Goal: Use online tool/utility

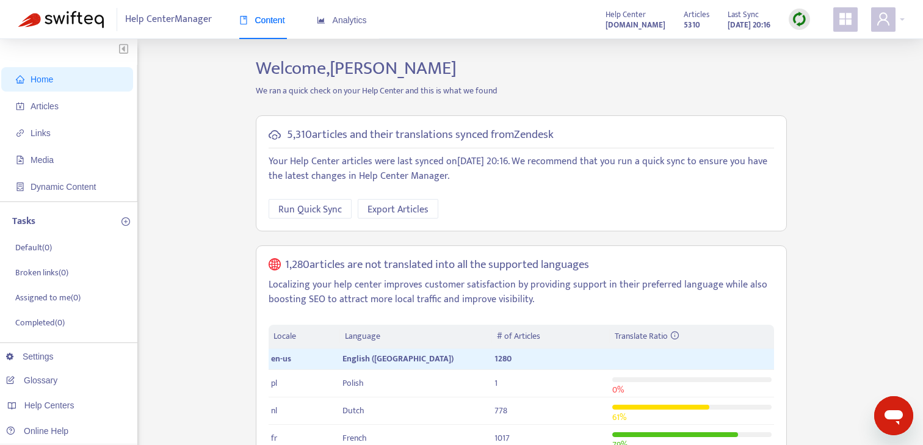
click at [799, 23] on img at bounding box center [799, 19] width 15 height 15
click at [808, 62] on link "Full Sync" at bounding box center [821, 64] width 44 height 14
